Goal: Find specific page/section: Find specific page/section

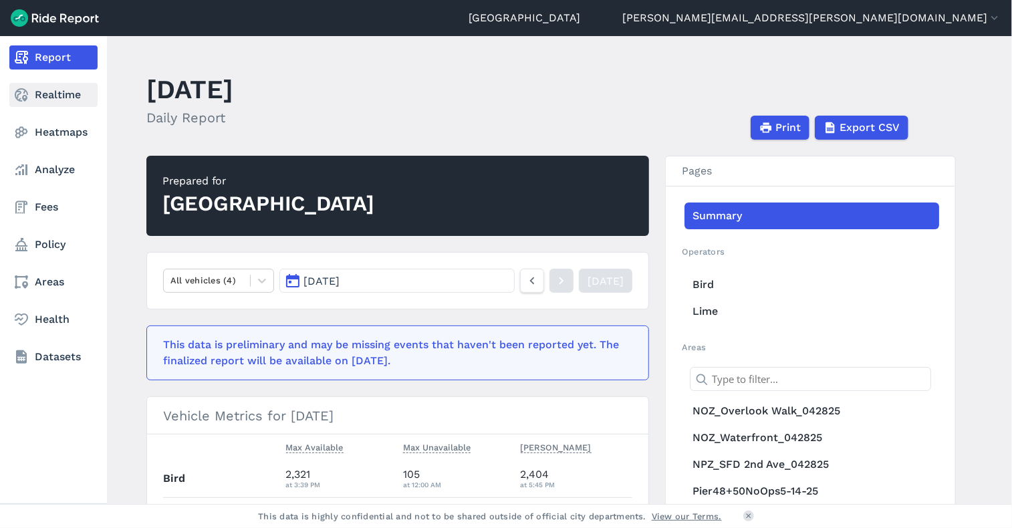
click at [40, 102] on link "Realtime" at bounding box center [53, 95] width 88 height 24
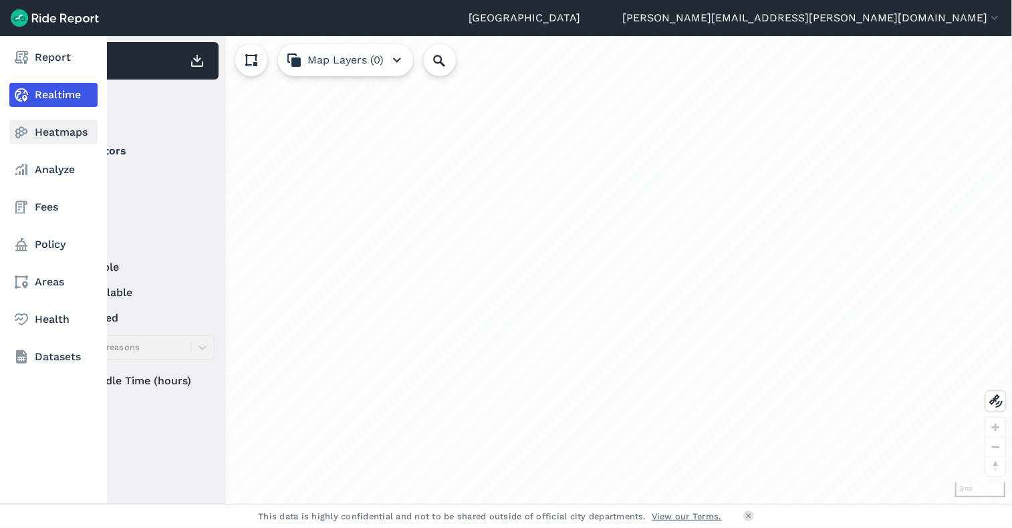
click at [16, 124] on icon at bounding box center [21, 132] width 16 height 16
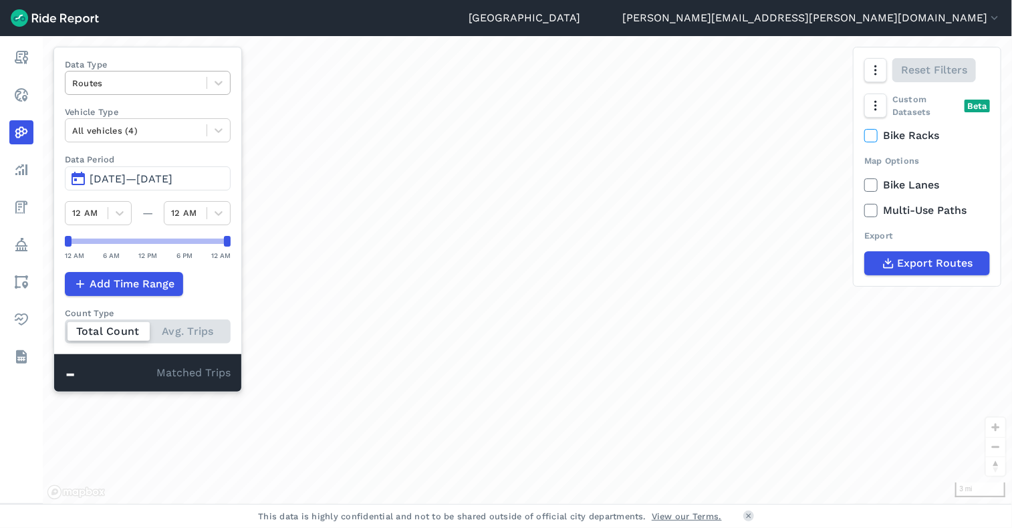
click at [182, 76] on div at bounding box center [136, 83] width 128 height 15
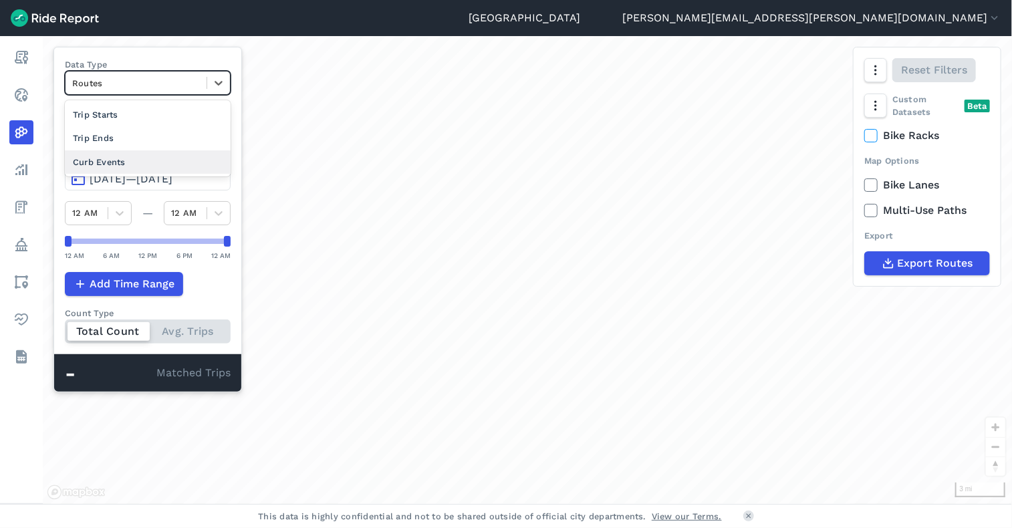
click at [139, 162] on div "Curb Events" at bounding box center [148, 161] width 166 height 23
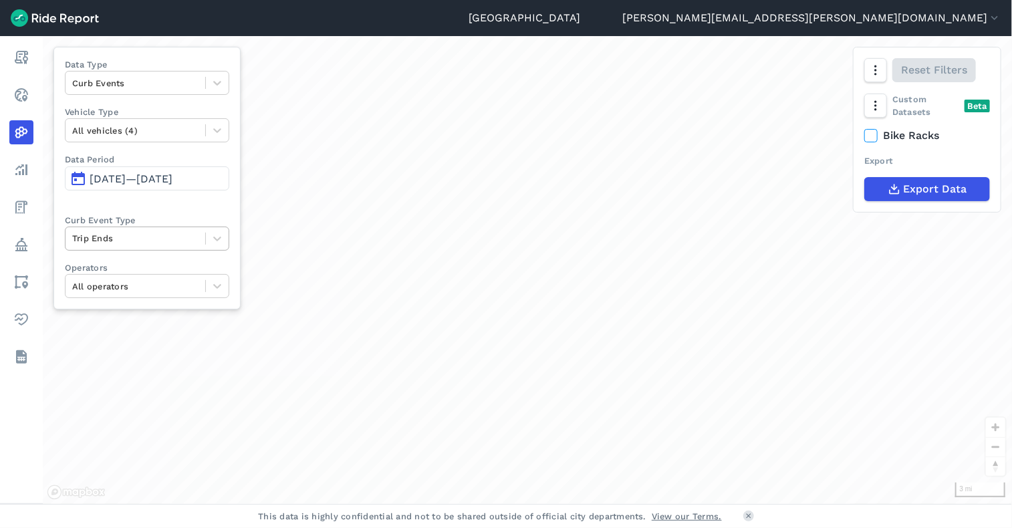
click at [119, 233] on div at bounding box center [135, 238] width 126 height 15
click at [123, 241] on div at bounding box center [135, 238] width 126 height 15
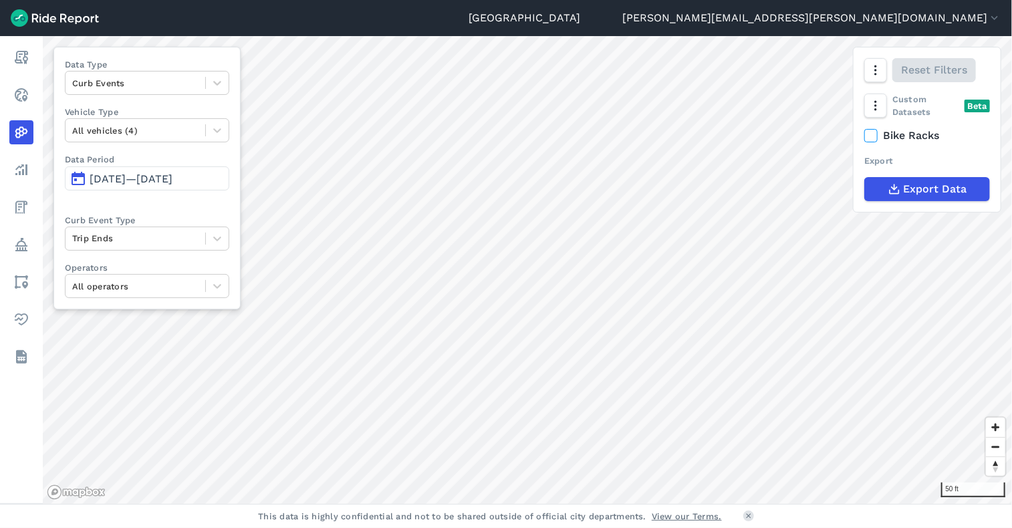
click at [645, 516] on div "Seattle [PERSON_NAME][EMAIL_ADDRESS][PERSON_NAME][DOMAIN_NAME] Settings Terms S…" at bounding box center [506, 264] width 1012 height 528
click at [726, 527] on html "Seattle [PERSON_NAME][EMAIL_ADDRESS][PERSON_NAME][DOMAIN_NAME] Settings Terms S…" at bounding box center [506, 264] width 1012 height 528
